Goal: Check status: Check status

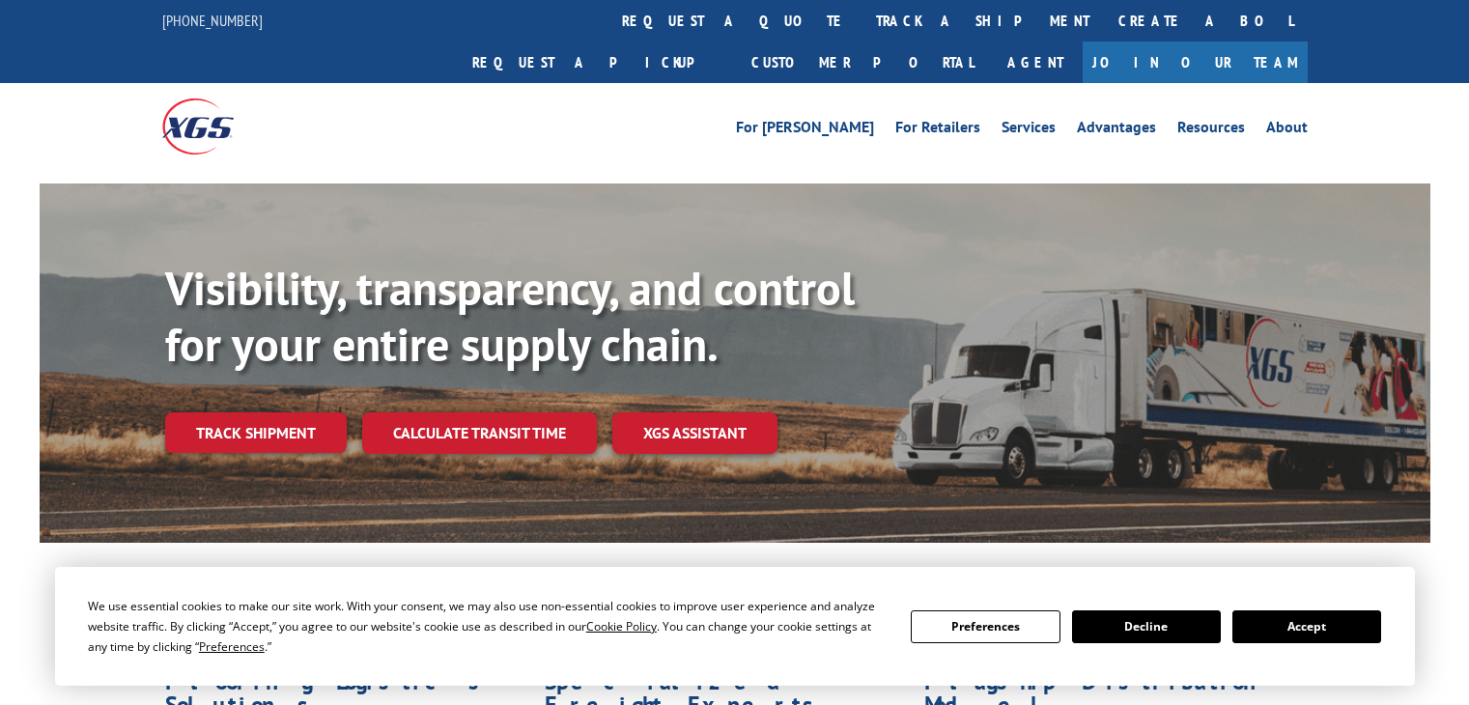
scroll to position [193, 0]
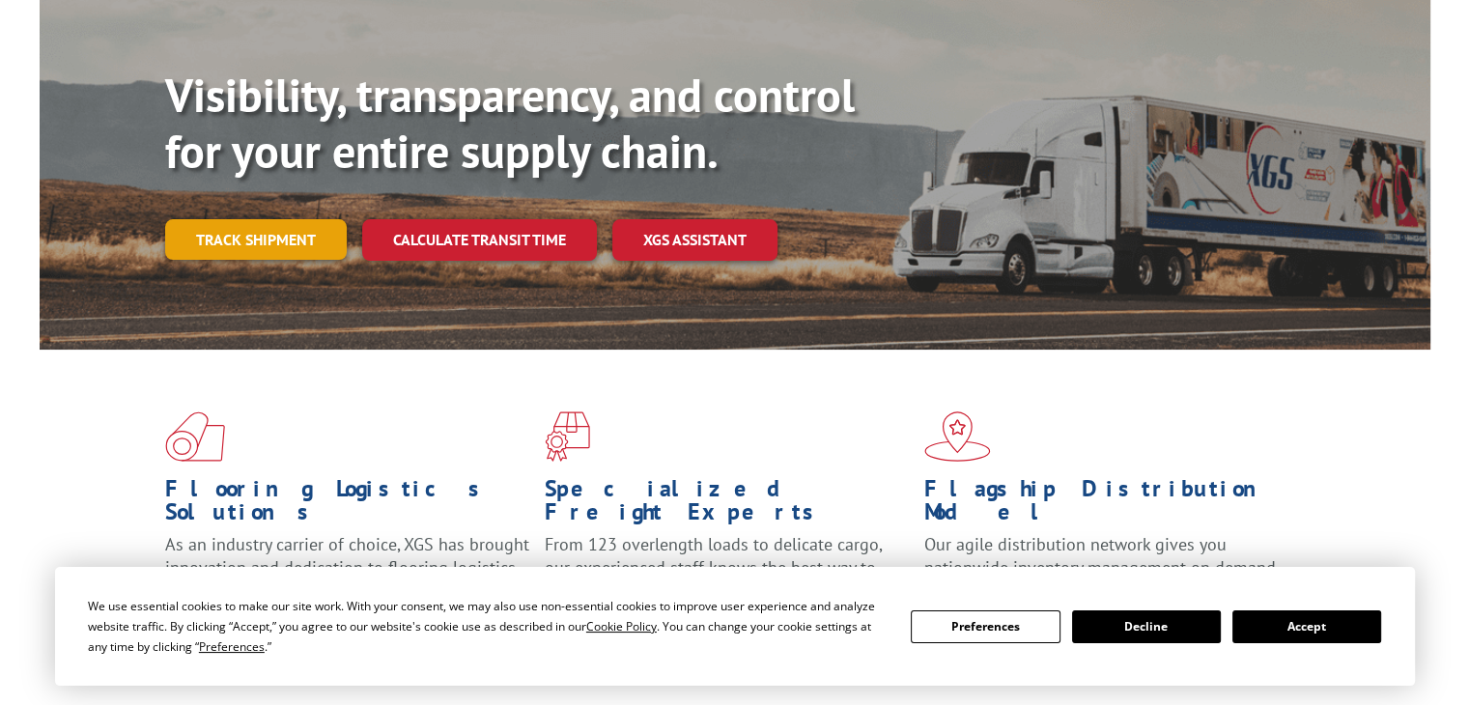
click at [213, 219] on link "Track shipment" at bounding box center [256, 239] width 182 height 41
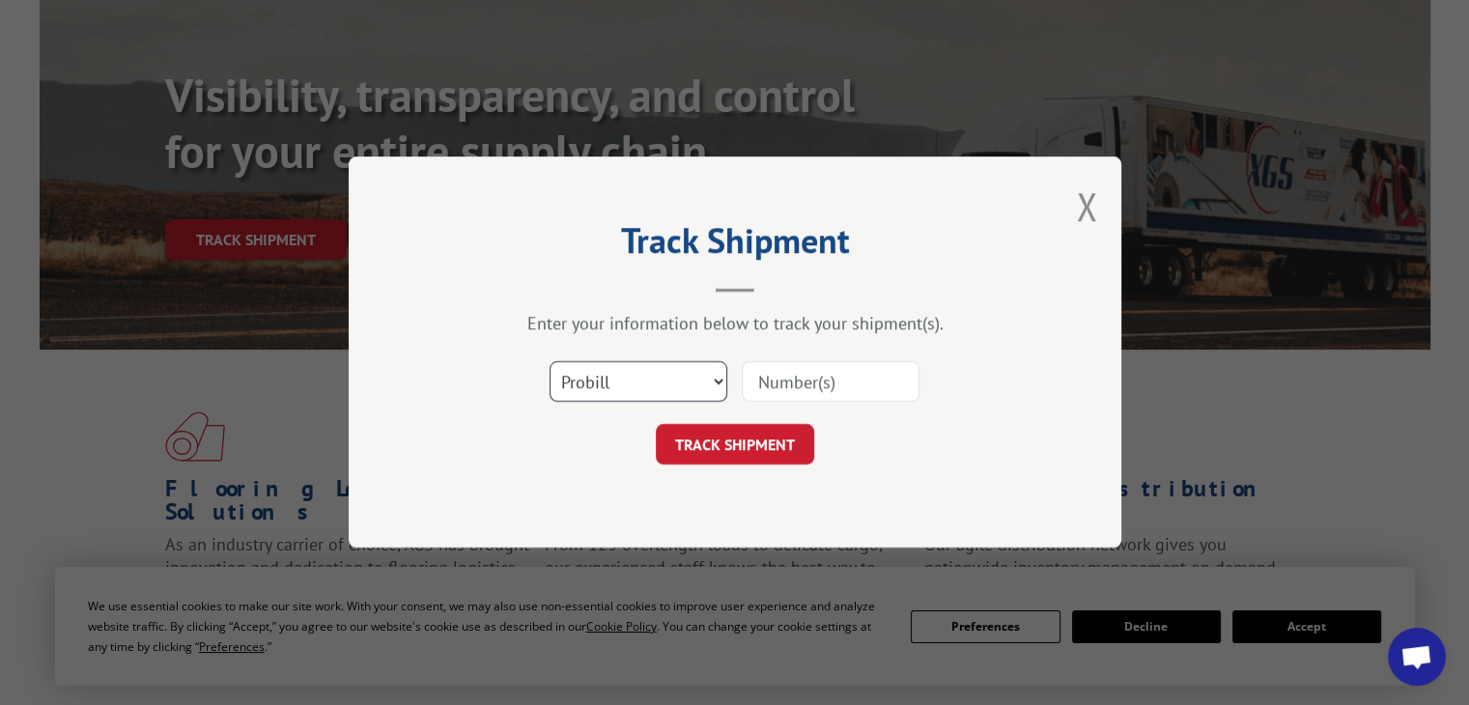
click at [645, 372] on select "Select category... Probill BOL PO" at bounding box center [639, 382] width 178 height 41
select select "bol"
click at [550, 362] on select "Select category... Probill BOL PO" at bounding box center [639, 382] width 178 height 41
click at [787, 383] on input at bounding box center [831, 382] width 178 height 41
paste input "33430454"
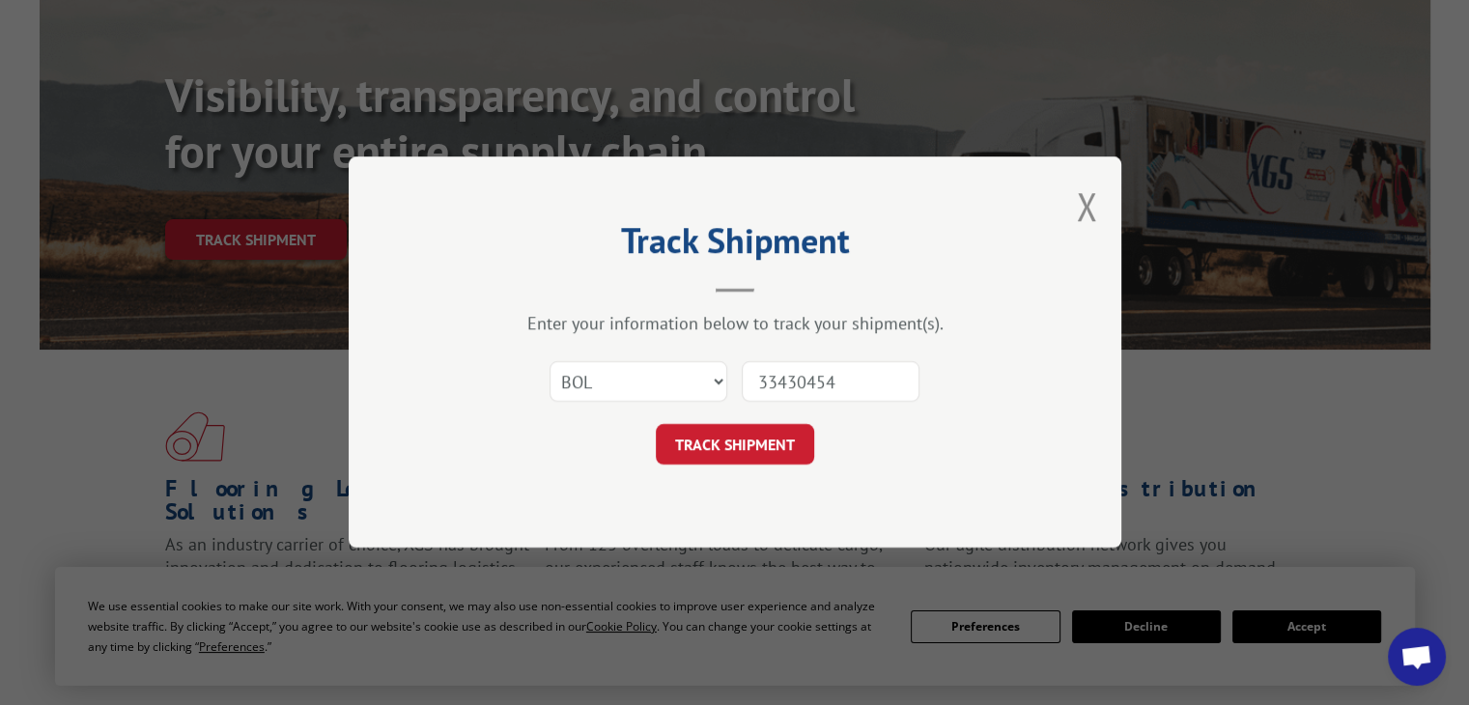
type input "33430454"
click at [765, 438] on button "TRACK SHIPMENT" at bounding box center [735, 445] width 158 height 41
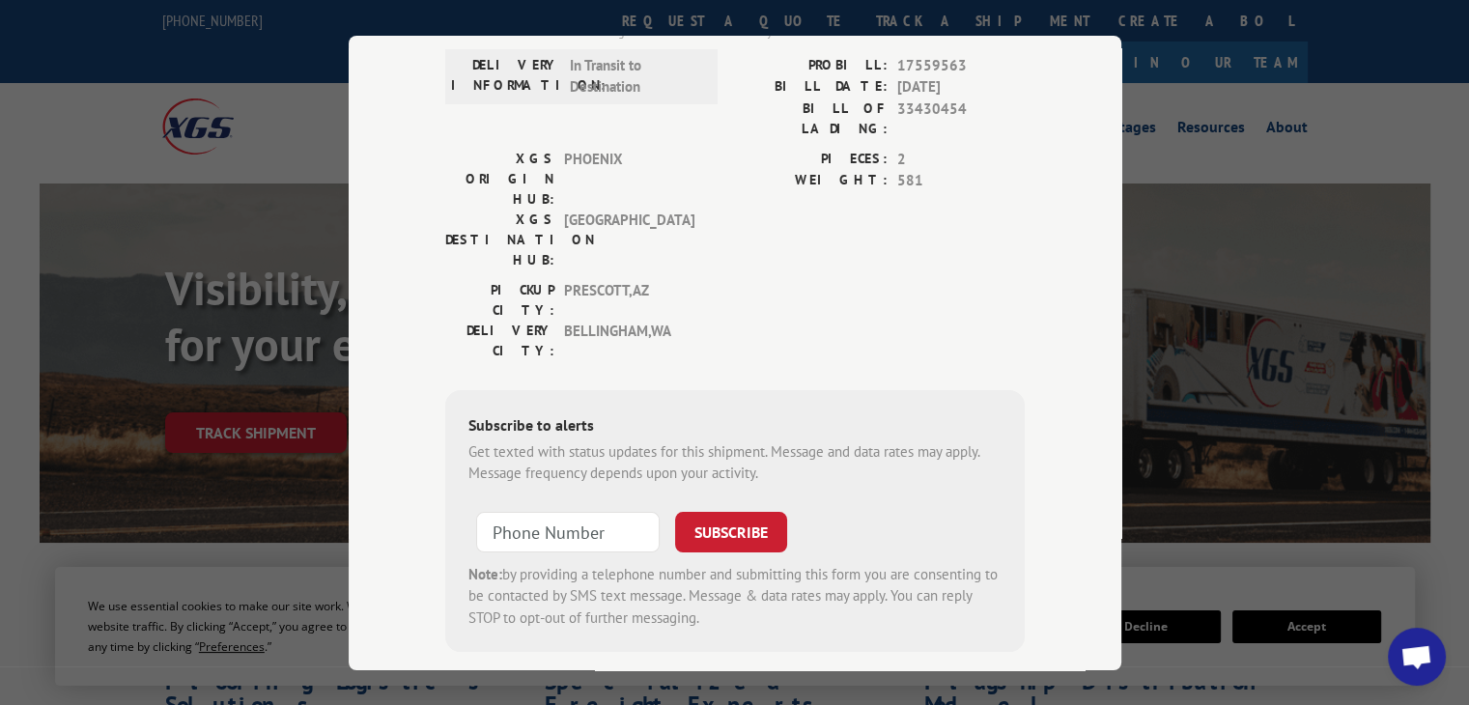
scroll to position [0, 0]
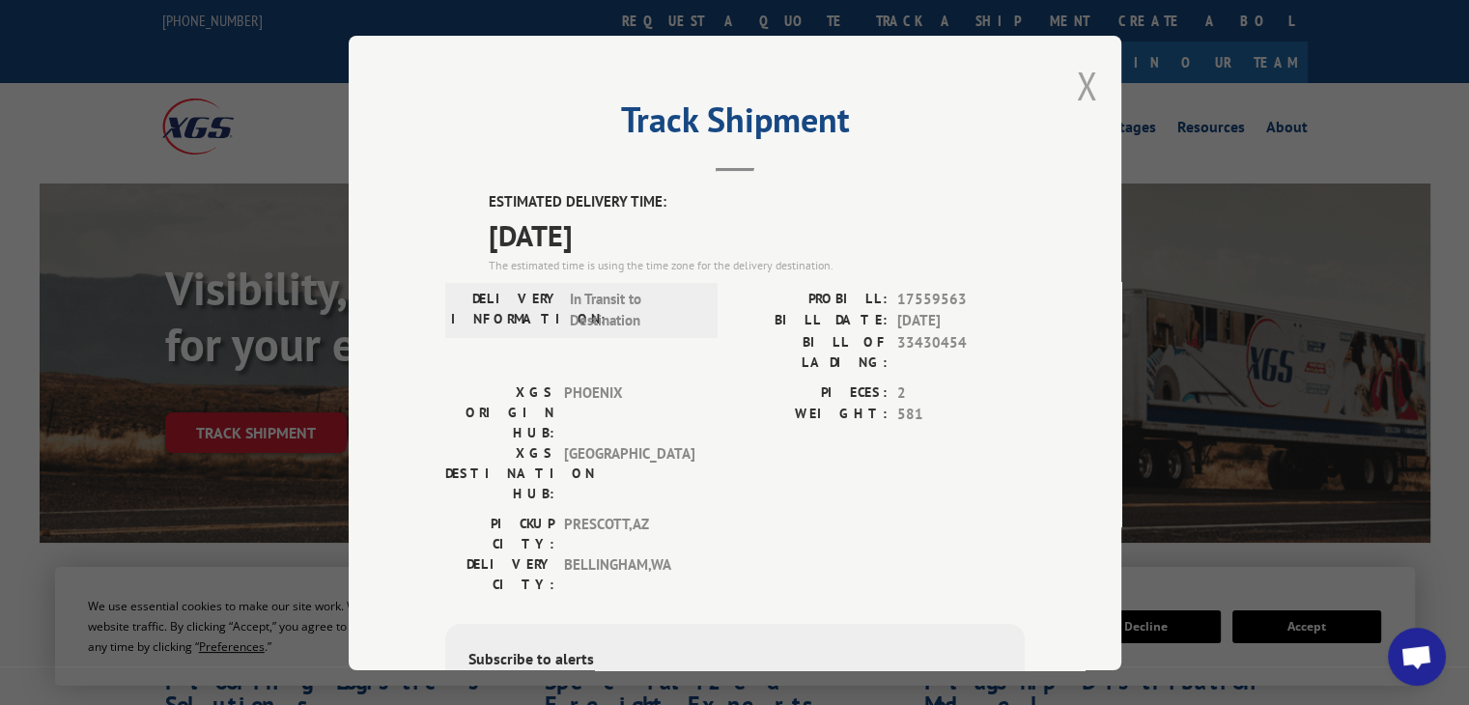
click at [1077, 86] on button "Close modal" at bounding box center [1086, 85] width 21 height 51
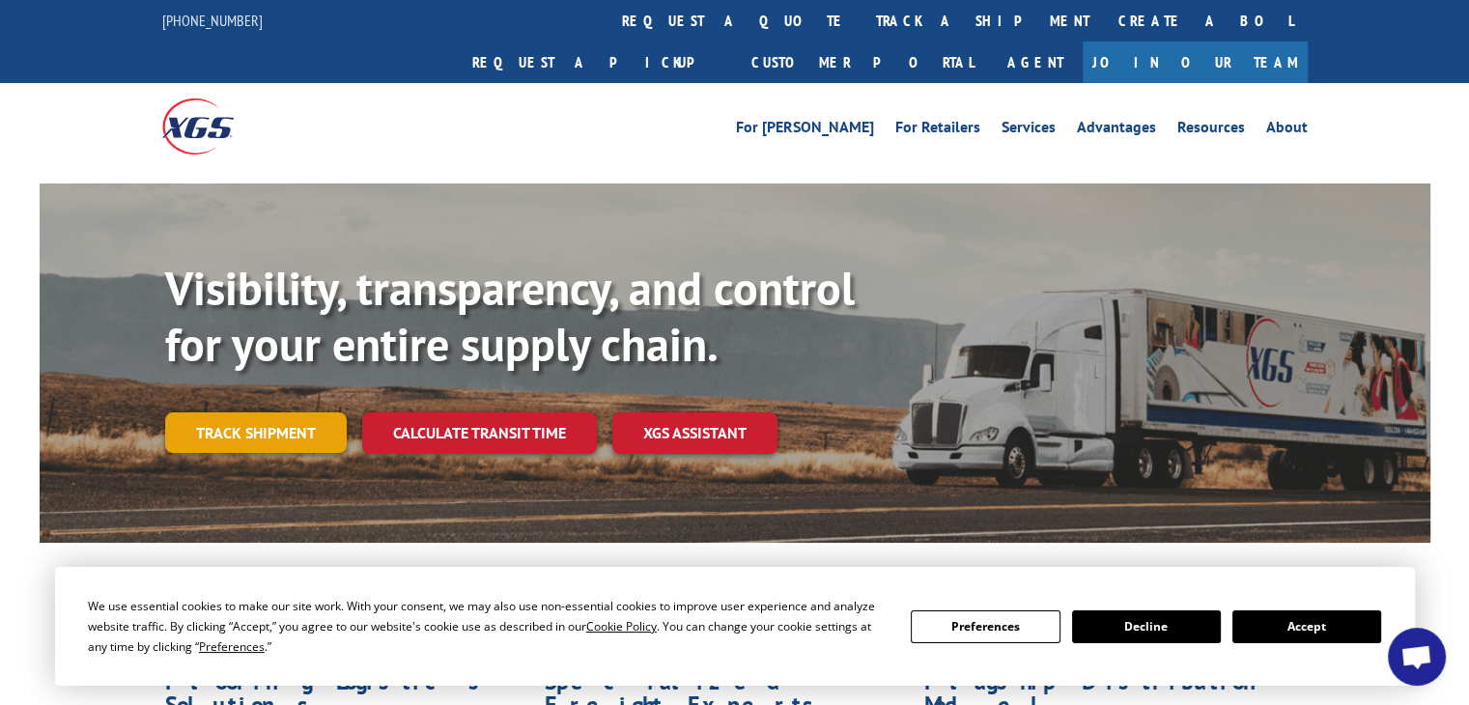
click at [272, 412] on link "Track shipment" at bounding box center [256, 432] width 182 height 41
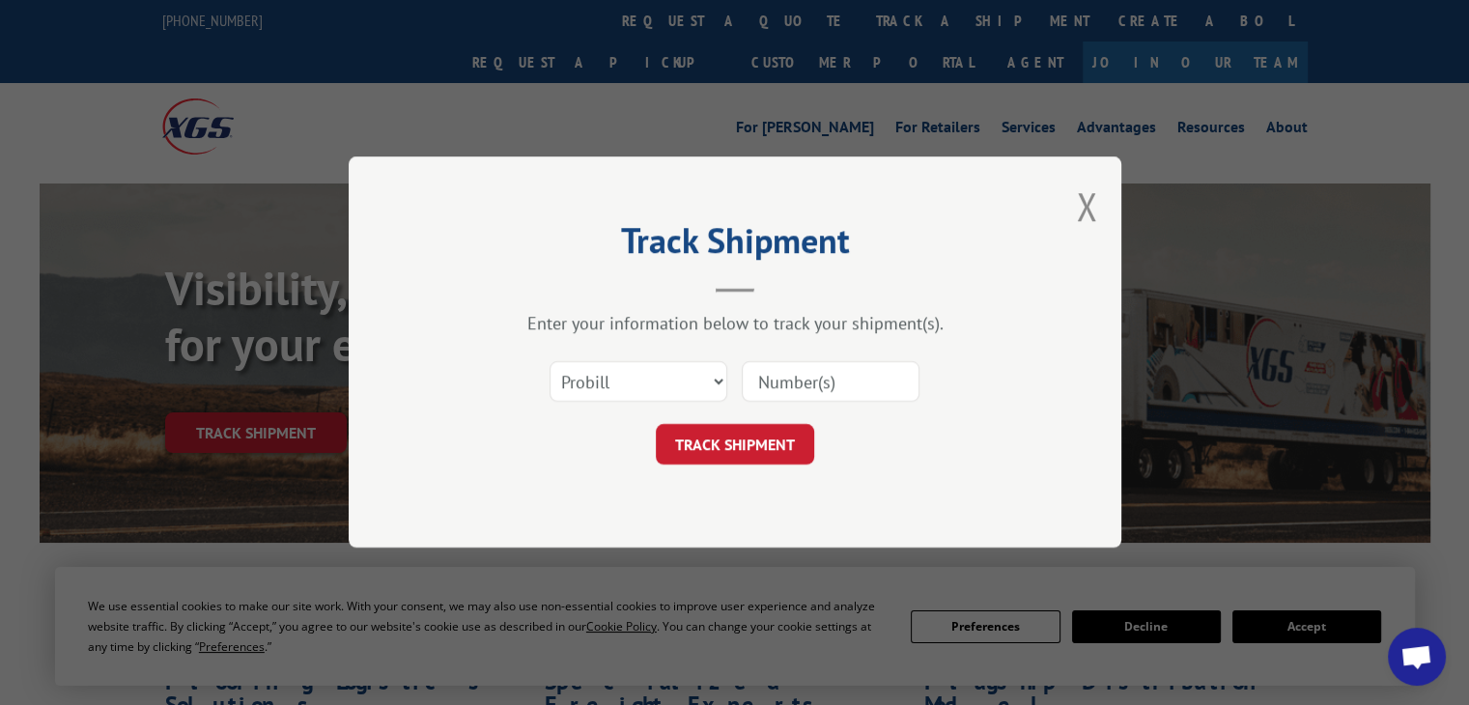
click at [838, 366] on input at bounding box center [831, 382] width 178 height 41
type input "33430454"
click at [748, 456] on button "TRACK SHIPMENT" at bounding box center [735, 445] width 158 height 41
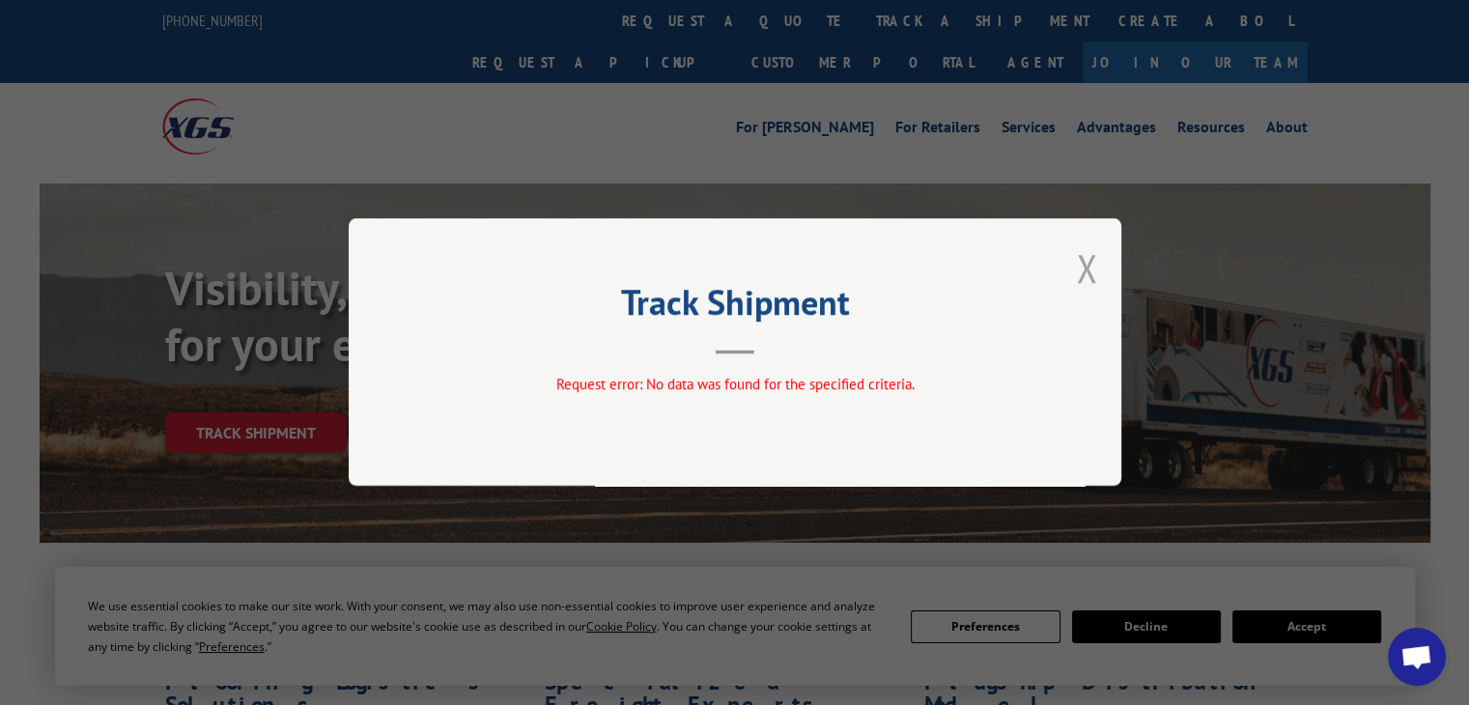
click at [1090, 273] on button "Close modal" at bounding box center [1086, 267] width 21 height 51
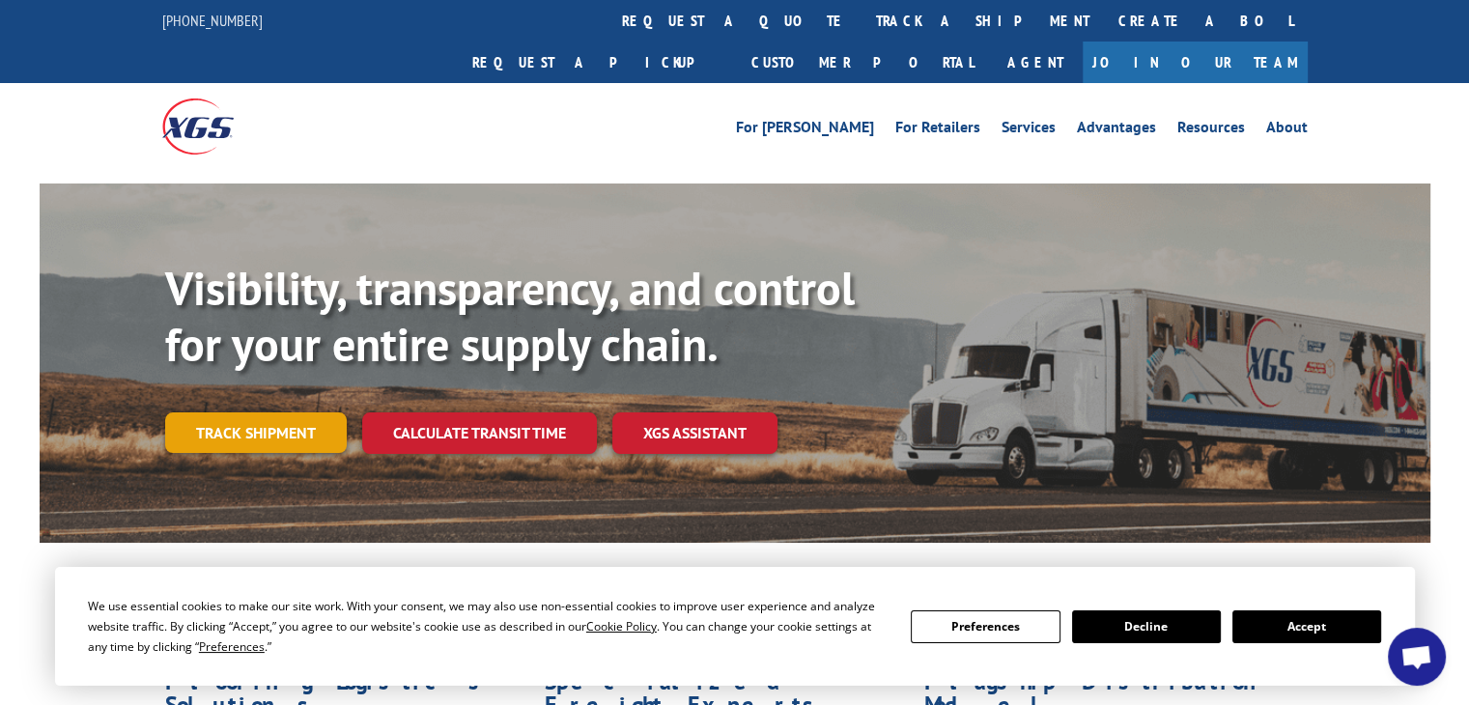
click at [268, 412] on link "Track shipment" at bounding box center [256, 432] width 182 height 41
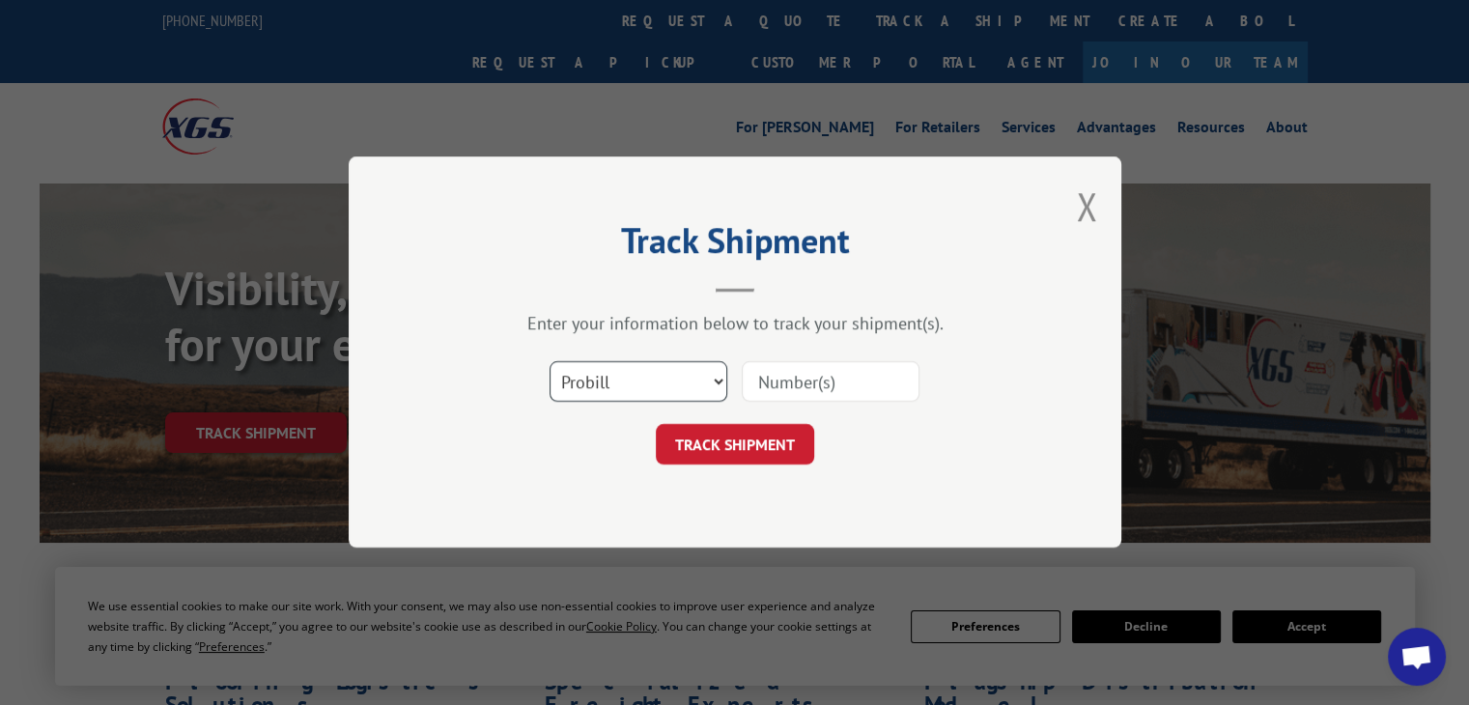
click at [645, 379] on select "Select category... Probill BOL PO" at bounding box center [639, 382] width 178 height 41
select select "bol"
click at [550, 362] on select "Select category... Probill BOL PO" at bounding box center [639, 382] width 178 height 41
click at [737, 430] on button "TRACK SHIPMENT" at bounding box center [735, 445] width 158 height 41
click at [788, 387] on input at bounding box center [831, 382] width 178 height 41
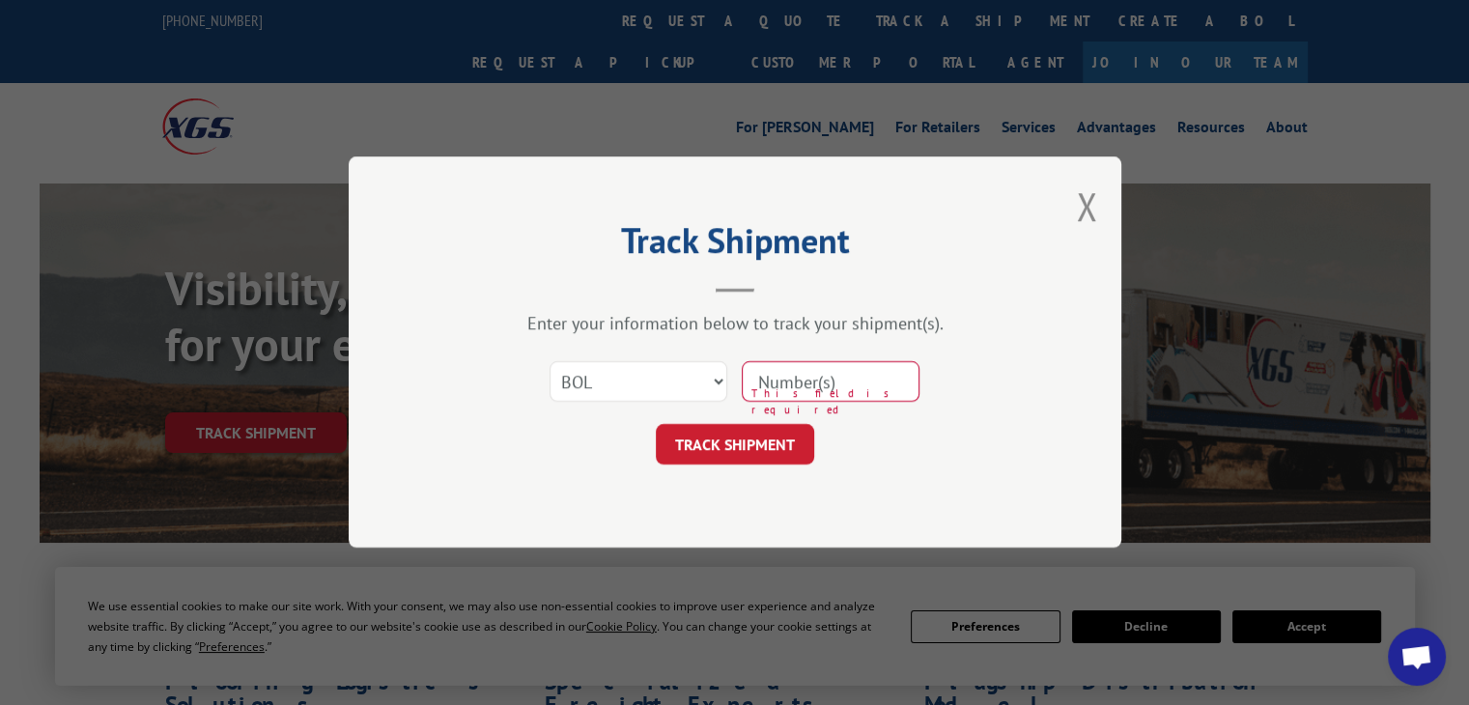
type input "33430454"
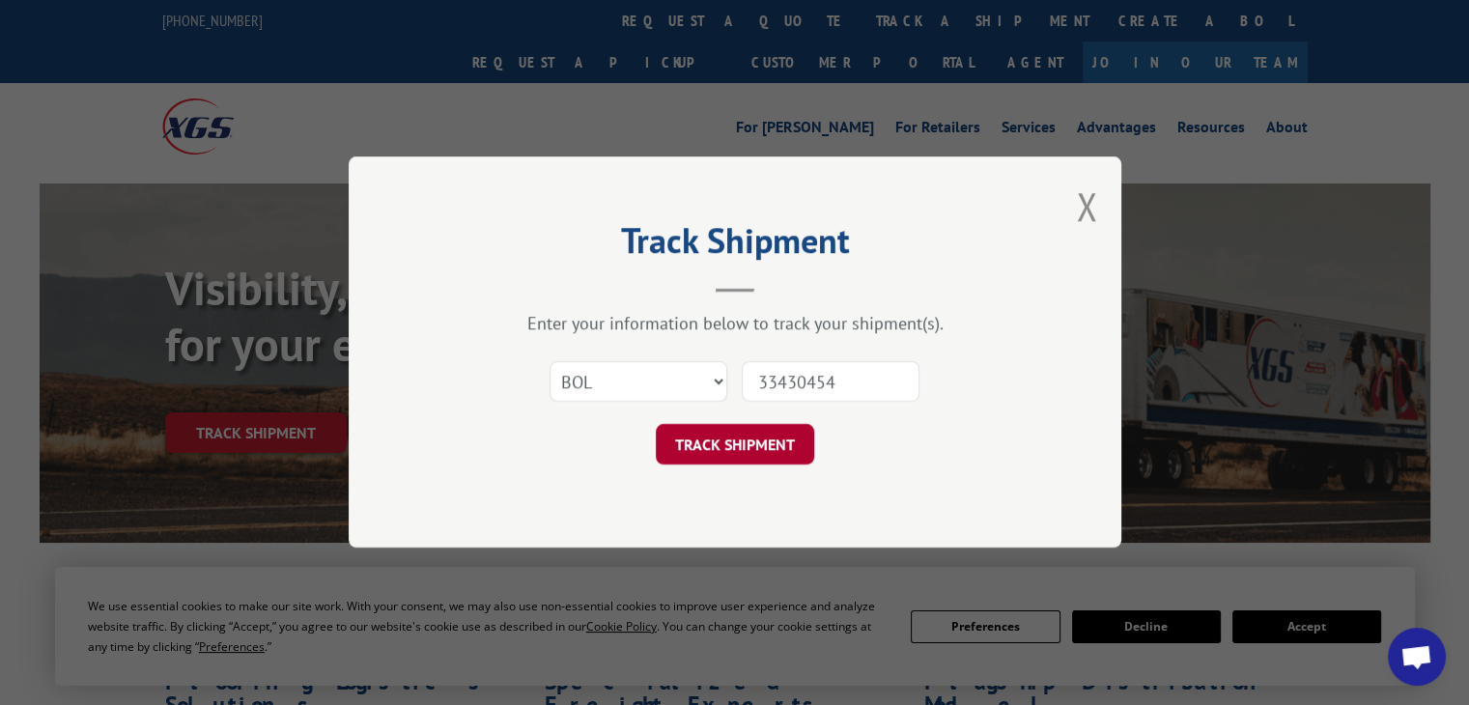
click at [730, 446] on button "TRACK SHIPMENT" at bounding box center [735, 445] width 158 height 41
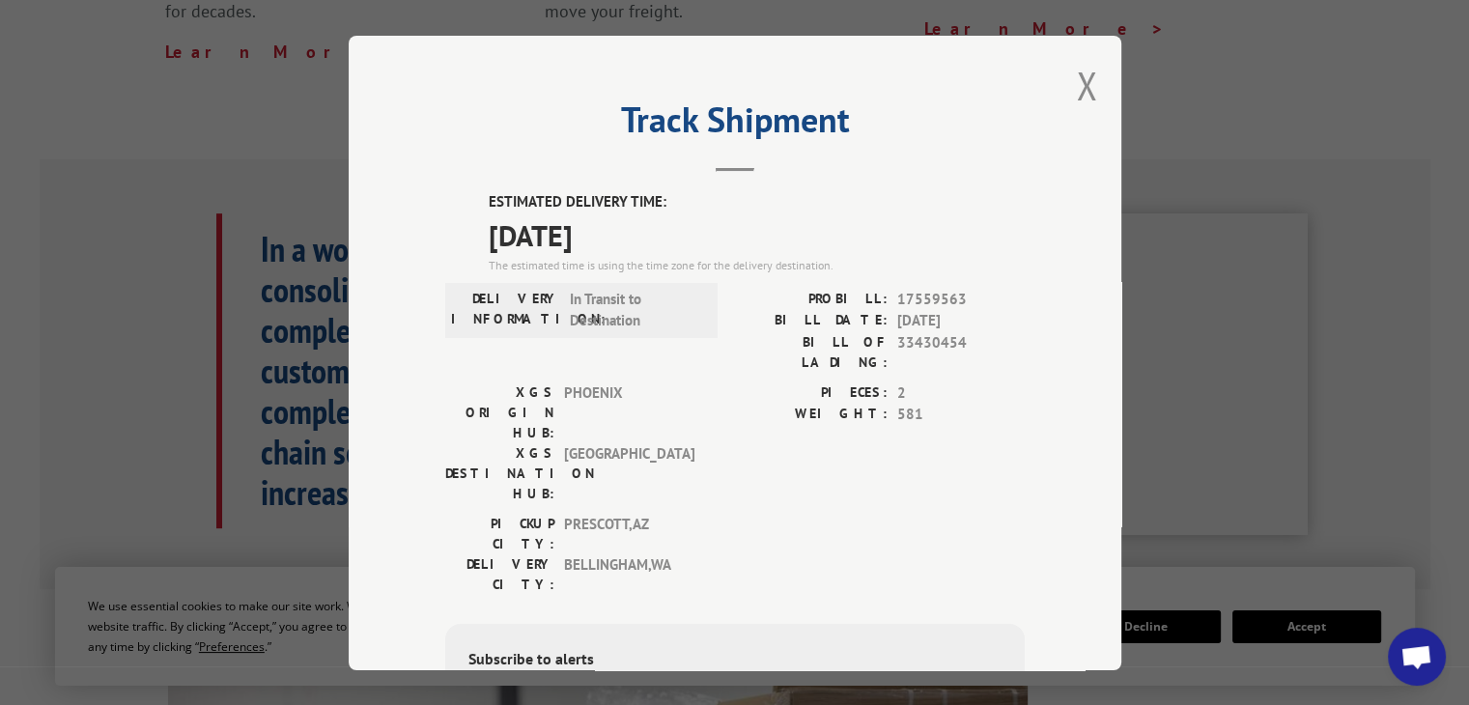
click at [1094, 68] on div "Track Shipment ESTIMATED DELIVERY TIME: [DATE] The estimated time is using the …" at bounding box center [735, 353] width 773 height 635
click at [1062, 100] on div "Track Shipment ESTIMATED DELIVERY TIME: [DATE] The estimated time is using the …" at bounding box center [735, 353] width 773 height 635
click at [1087, 82] on button "Close modal" at bounding box center [1086, 85] width 21 height 51
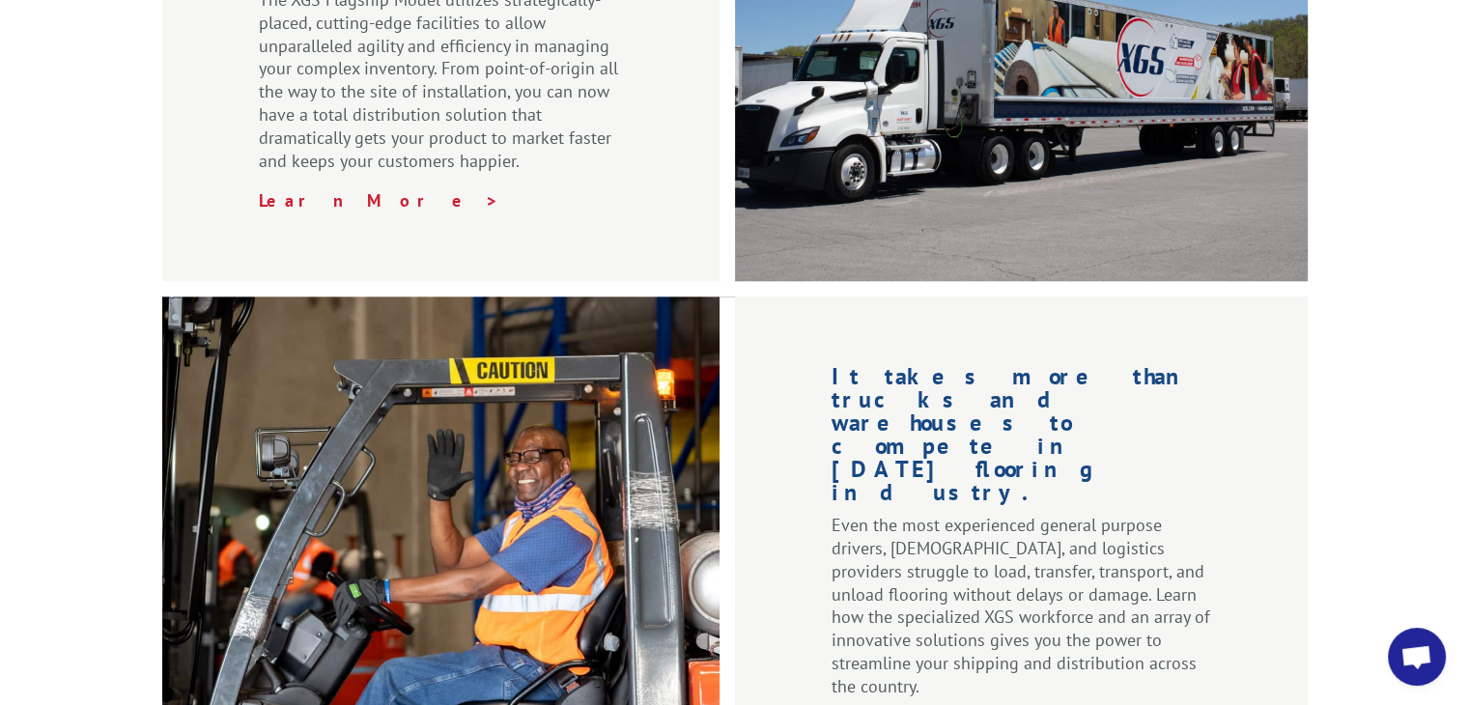
scroll to position [2125, 0]
